Goal: Transaction & Acquisition: Purchase product/service

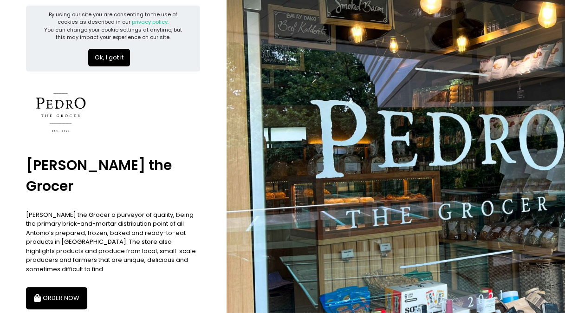
scroll to position [20, 0]
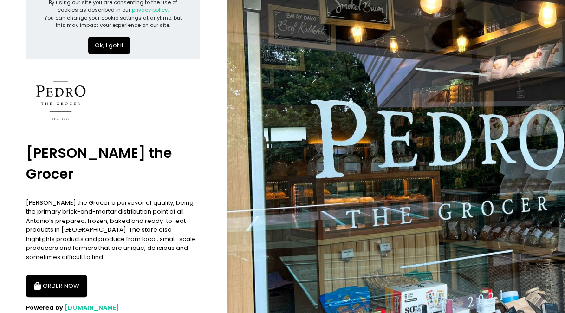
click at [67, 275] on button "ORDER NOW" at bounding box center [56, 286] width 61 height 22
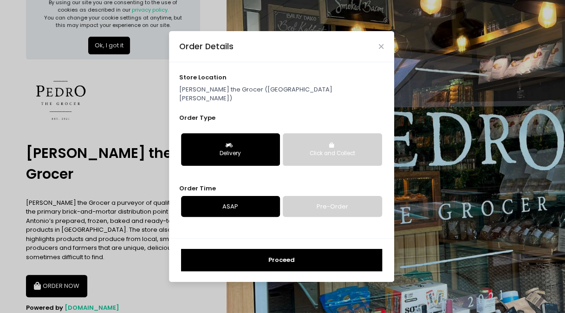
click at [222, 134] on button "Delivery" at bounding box center [230, 149] width 99 height 33
click at [273, 260] on button "Proceed" at bounding box center [281, 260] width 201 height 22
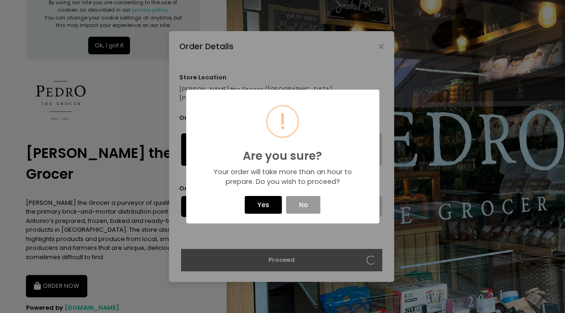
click at [308, 207] on button "No" at bounding box center [303, 205] width 34 height 18
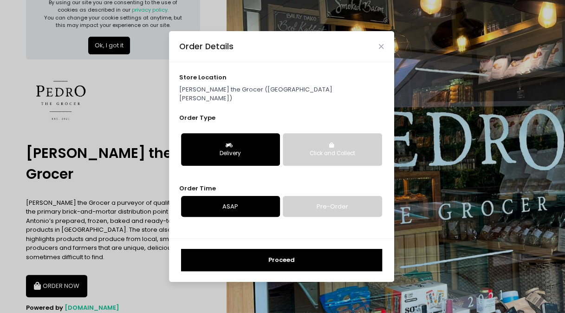
click at [320, 199] on link "Pre-Order" at bounding box center [332, 206] width 99 height 21
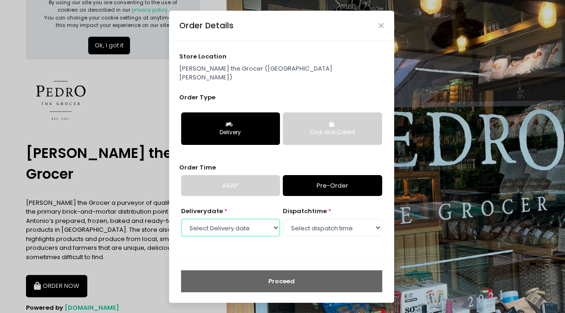
click at [256, 226] on select "Select Delivery date [DATE] [DATE] [DATE] [DATE] [DATE] [DATE] [DATE] [DATE]" at bounding box center [230, 228] width 99 height 18
select select "[DATE]"
click at [181, 219] on select "Select Delivery date [DATE] [DATE] [DATE] [DATE] [DATE] [DATE] [DATE] [DATE]" at bounding box center [230, 228] width 99 height 18
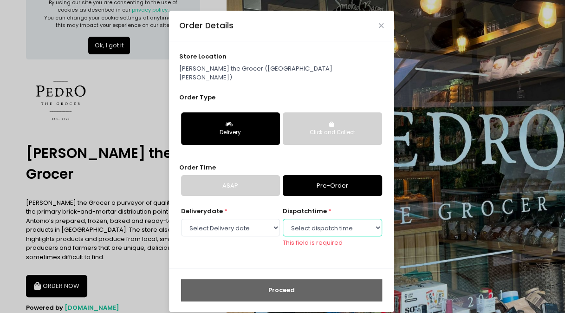
click at [340, 221] on select "Select dispatch time 09:00 AM - 09:30 AM 09:30 AM - 10:00 AM 10:00 AM - 10:30 A…" at bounding box center [332, 228] width 99 height 18
select select "09:00"
click at [283, 219] on select "Select dispatch time 09:00 AM - 09:30 AM 09:30 AM - 10:00 AM 10:00 AM - 10:30 A…" at bounding box center [332, 228] width 99 height 18
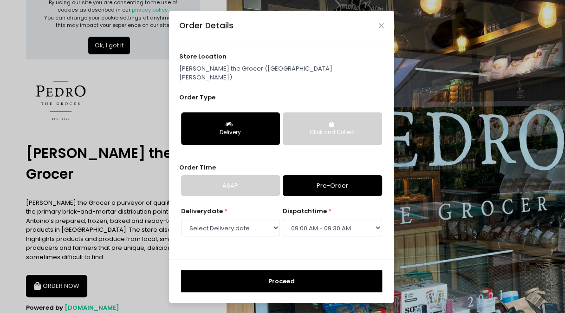
click at [324, 280] on button "Proceed" at bounding box center [281, 281] width 201 height 22
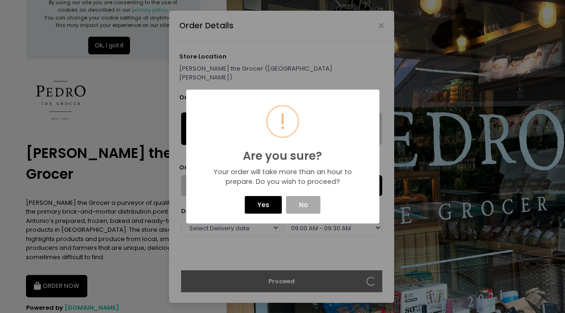
click at [264, 205] on button "Yes" at bounding box center [263, 205] width 37 height 18
